Goal: Task Accomplishment & Management: Manage account settings

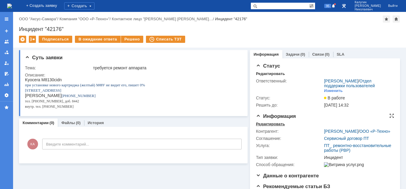
click at [264, 123] on div "Редактировать" at bounding box center [270, 123] width 29 height 5
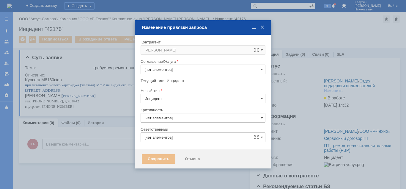
type input "ПТ_ ремонтно-восстановительные работы (РВР)"
type input "3. Низкая"
type input "[не указано]"
type input "Калугин Александр Николаевич"
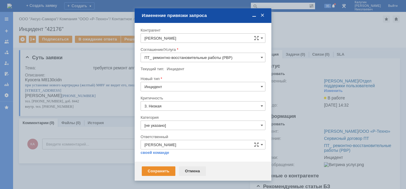
click at [190, 170] on div "Отмена" at bounding box center [192, 170] width 27 height 9
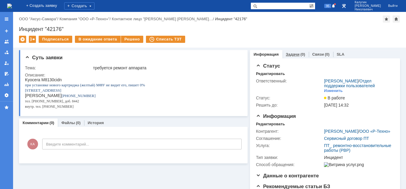
click at [292, 55] on link "Задачи" at bounding box center [293, 54] width 14 height 4
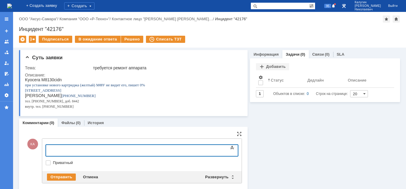
click at [62, 147] on body at bounding box center [94, 150] width 89 height 10
click at [84, 150] on div "Добрый день. завка в работе." at bounding box center [94, 149] width 84 height 5
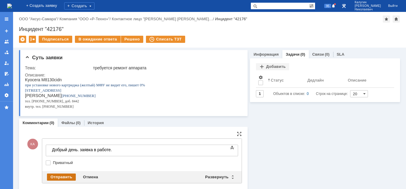
click at [69, 175] on div "Отправить" at bounding box center [61, 176] width 29 height 7
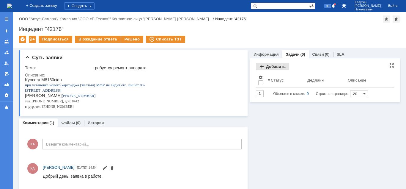
click at [279, 67] on div "Добавить" at bounding box center [272, 66] width 33 height 7
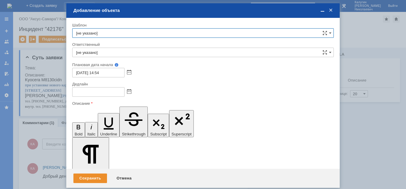
click at [143, 50] on input "[не указано]" at bounding box center [202, 51] width 261 height 9
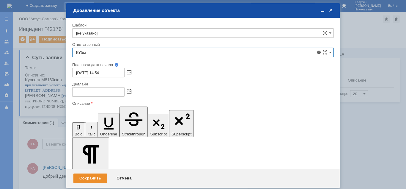
click at [125, 93] on div "Кубышкин Александр Анатольевич" at bounding box center [202, 95] width 261 height 9
type input "Кубышкин Александр Анатольевич"
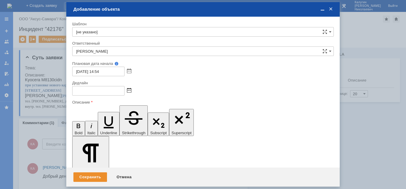
click at [130, 91] on span at bounding box center [129, 90] width 4 height 5
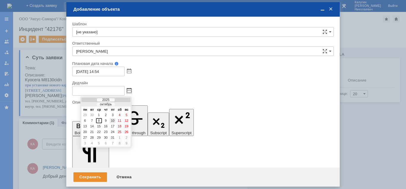
click at [113, 121] on div "10" at bounding box center [113, 120] width 6 height 5
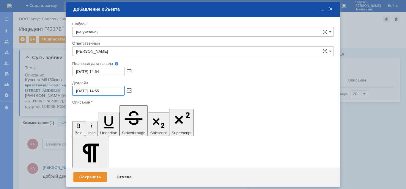
click at [99, 91] on input "10.10.2025 14:55" at bounding box center [98, 90] width 52 height 9
drag, startPoint x: 107, startPoint y: 89, endPoint x: 102, endPoint y: 91, distance: 5.2
click at [102, 91] on input "10.10.2025 17:55" at bounding box center [98, 90] width 52 height 9
type input "10.10.2025 17:00"
click at [88, 178] on div "Сохранить" at bounding box center [90, 176] width 34 height 9
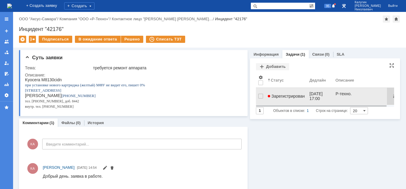
click at [287, 96] on link "Зарегистрирован" at bounding box center [286, 96] width 42 height 12
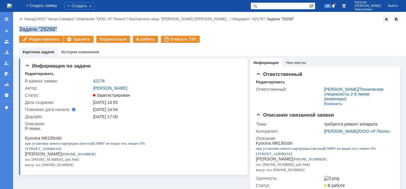
drag, startPoint x: 19, startPoint y: 28, endPoint x: 67, endPoint y: 28, distance: 47.8
click at [67, 28] on div "Задача "29266"" at bounding box center [209, 29] width 381 height 6
copy div "Задача "29266""
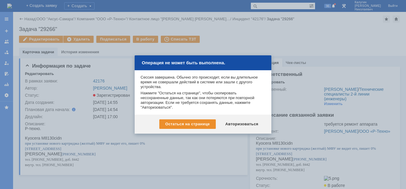
drag, startPoint x: 231, startPoint y: 124, endPoint x: 212, endPoint y: 122, distance: 19.1
click at [231, 124] on div "Авторизоваться" at bounding box center [241, 123] width 45 height 9
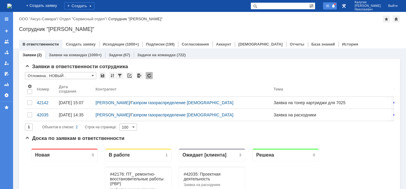
click at [331, 6] on span "95" at bounding box center [327, 6] width 7 height 4
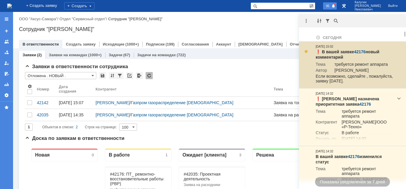
drag, startPoint x: 359, startPoint y: 51, endPoint x: 340, endPoint y: 55, distance: 19.2
click at [358, 51] on link "42176" at bounding box center [360, 51] width 12 height 5
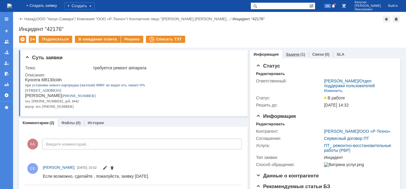
click at [293, 55] on link "Задачи" at bounding box center [293, 54] width 14 height 4
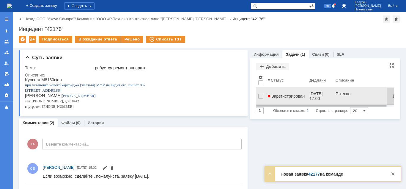
click at [277, 94] on span "Зарегистрирован" at bounding box center [285, 96] width 37 height 5
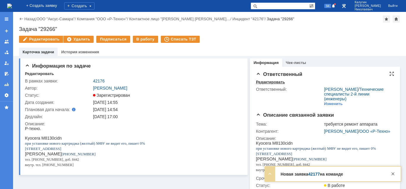
click at [259, 83] on div "Редактировать" at bounding box center [270, 82] width 29 height 5
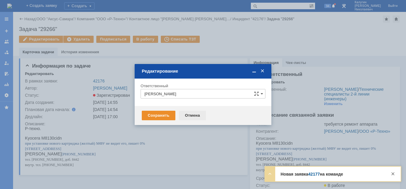
click at [191, 113] on div "Отмена" at bounding box center [192, 114] width 27 height 9
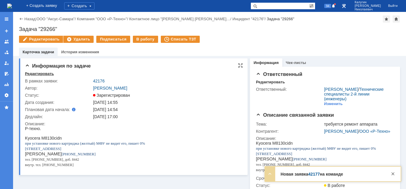
click at [37, 72] on div "Редактировать" at bounding box center [39, 73] width 29 height 5
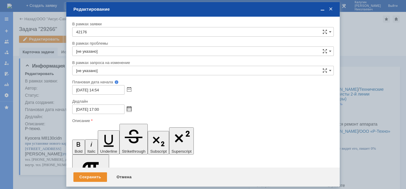
click at [129, 109] on span at bounding box center [129, 109] width 4 height 5
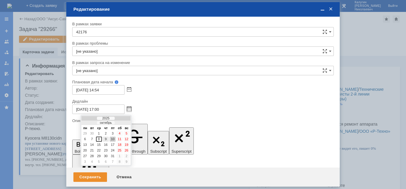
click at [105, 139] on div "9" at bounding box center [106, 138] width 6 height 5
type input "09.10.2025 17:00"
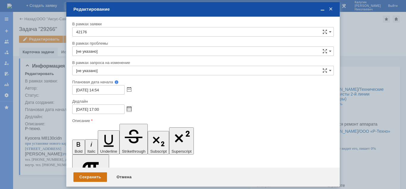
click at [88, 177] on div "Сохранить" at bounding box center [90, 176] width 34 height 9
